Goal: Check status: Check status

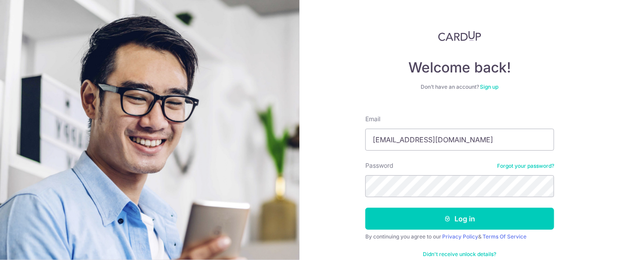
click at [365, 208] on button "Log in" at bounding box center [459, 219] width 189 height 22
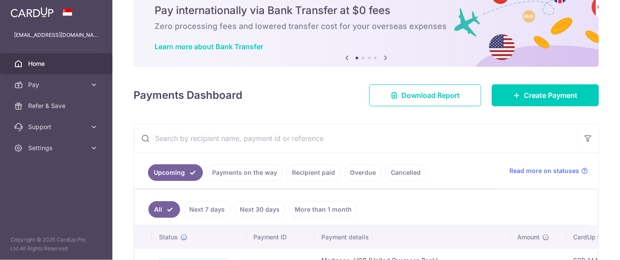
scroll to position [58, 0]
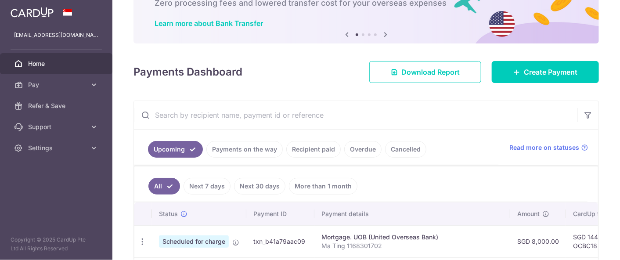
click at [319, 151] on link "Recipient paid" at bounding box center [313, 149] width 54 height 17
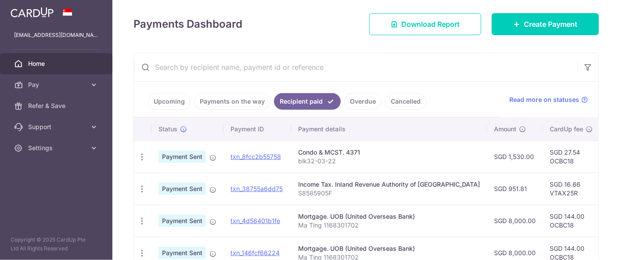
scroll to position [0, 0]
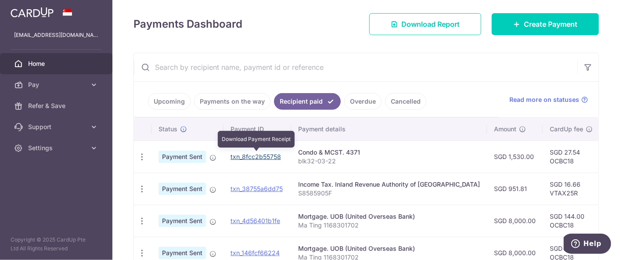
click at [251, 153] on link "txn_8fcc2b55758" at bounding box center [256, 156] width 50 height 7
